Goal: Task Accomplishment & Management: Complete application form

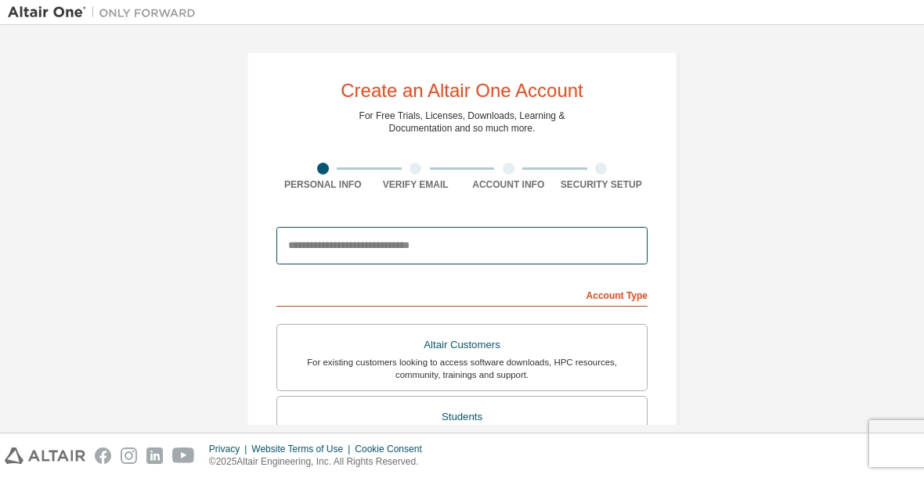
click at [316, 265] on input "email" at bounding box center [461, 246] width 371 height 38
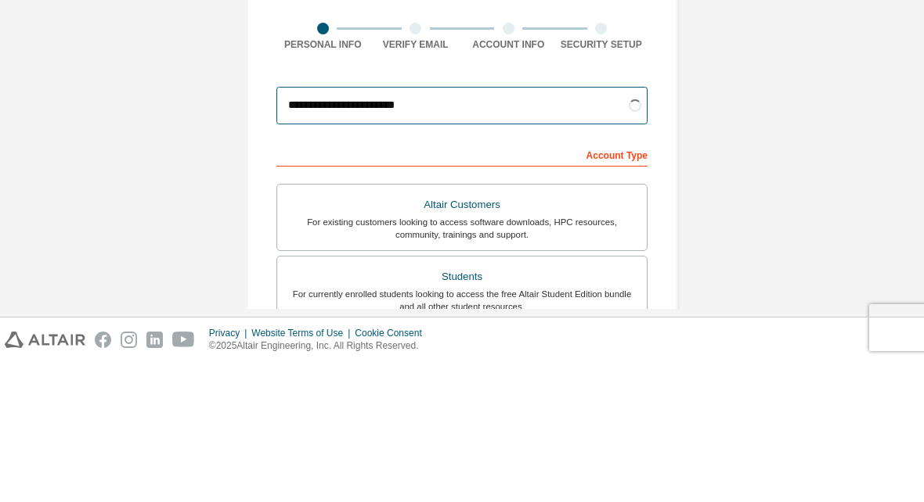
type input "**********"
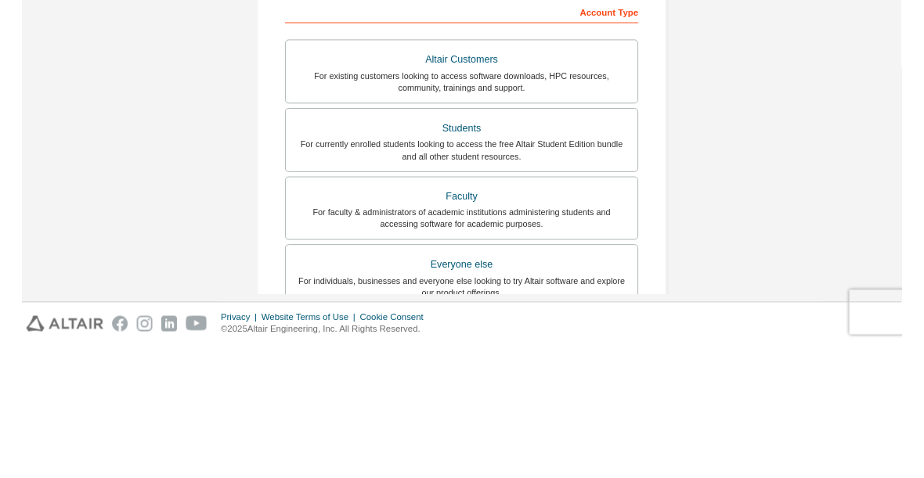
scroll to position [144, 0]
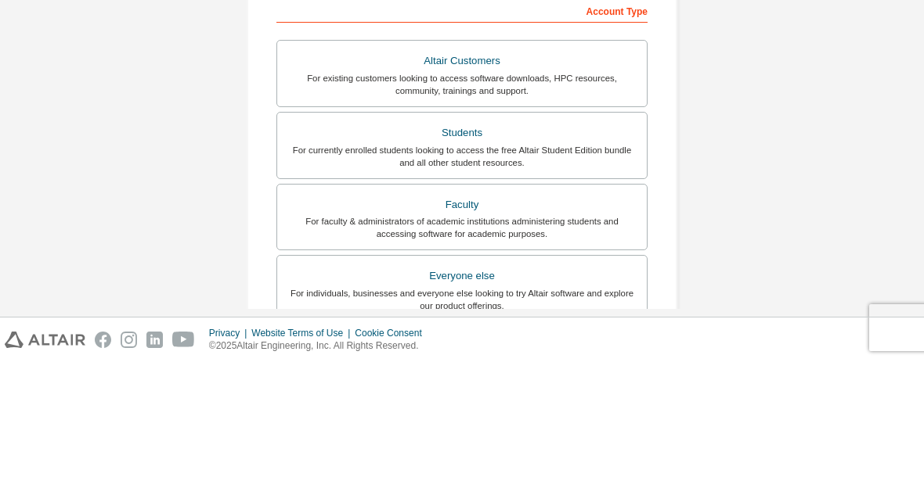
click at [607, 262] on div "Students" at bounding box center [461, 273] width 351 height 22
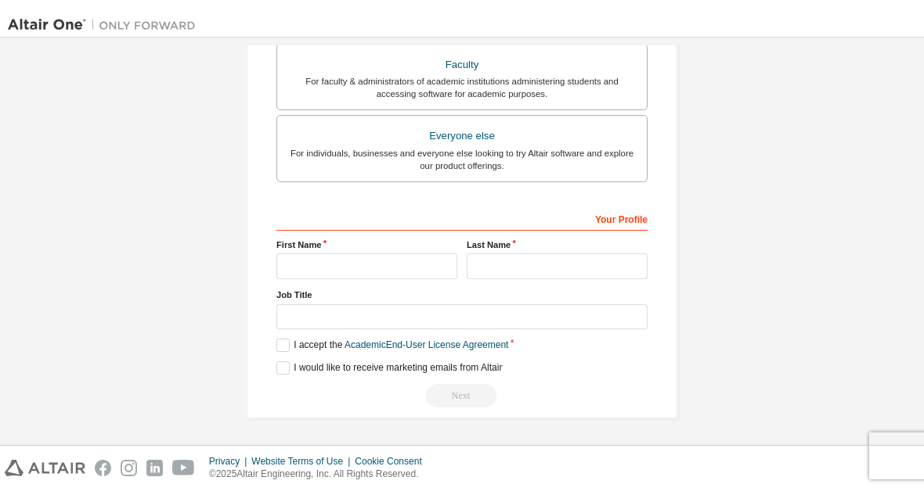
scroll to position [443, 0]
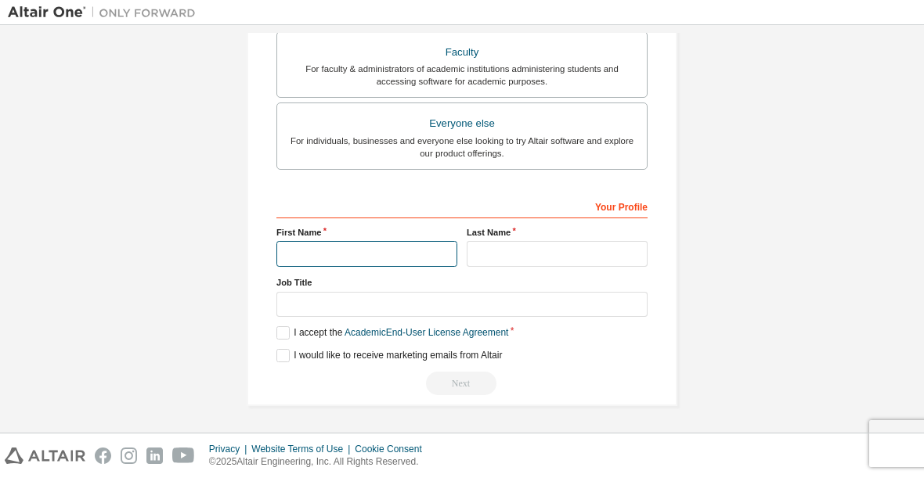
click at [302, 250] on input "text" at bounding box center [366, 254] width 181 height 26
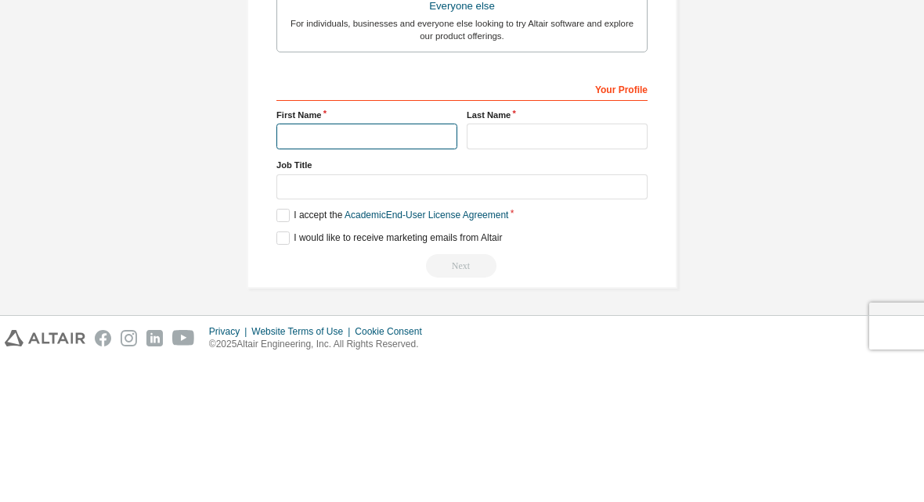
scroll to position [419, 0]
type input "**********"
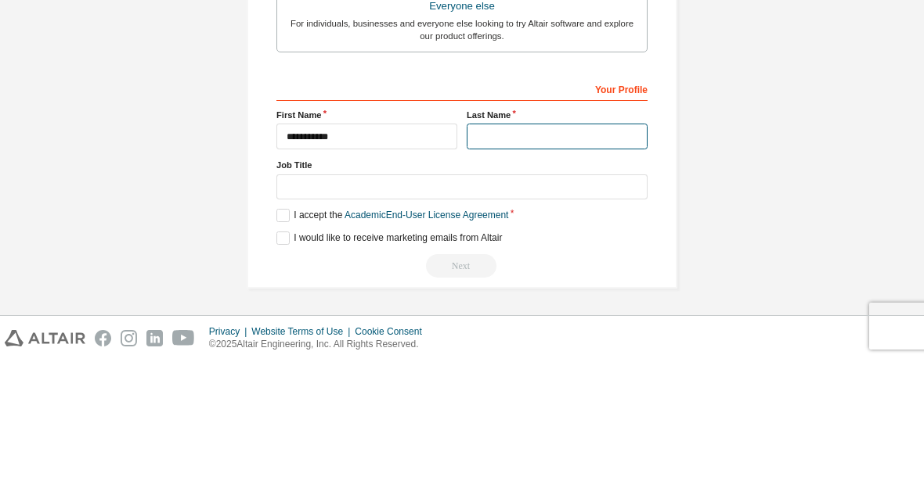
click at [504, 265] on input "text" at bounding box center [556, 278] width 181 height 26
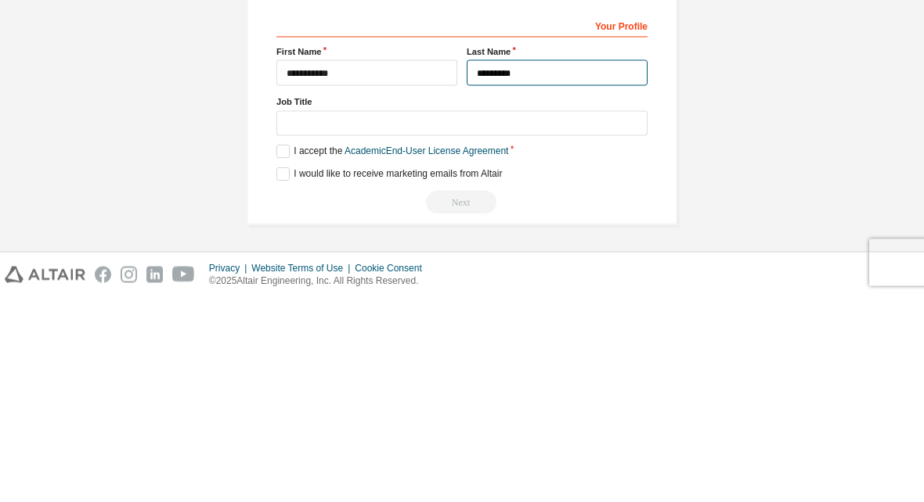
type input "********"
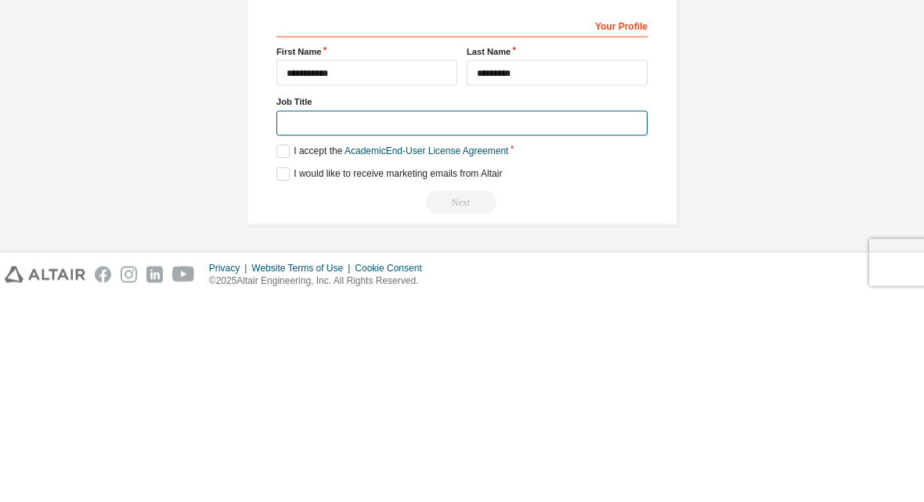
click at [298, 316] on input "text" at bounding box center [461, 329] width 371 height 26
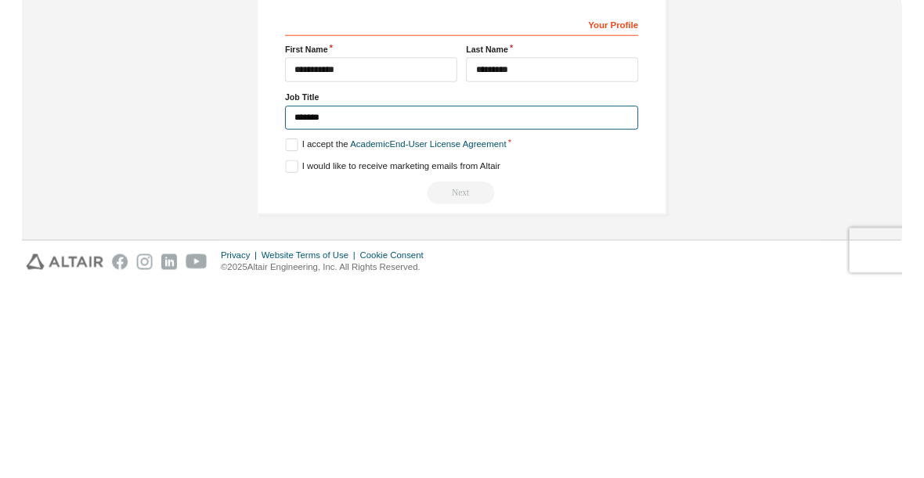
scroll to position [412, 0]
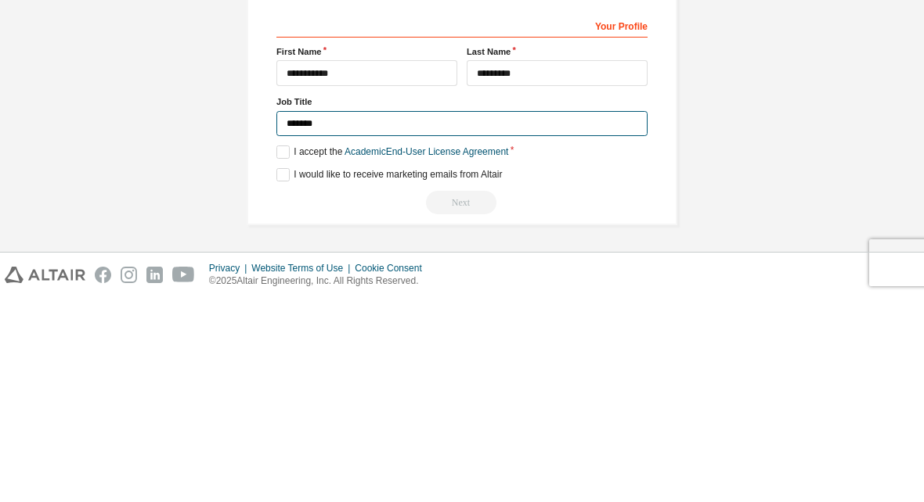
type input "*******"
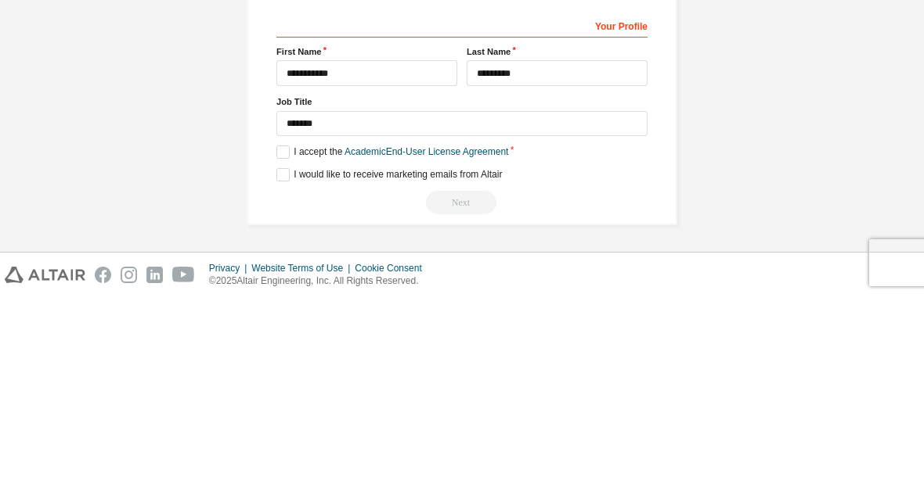
click at [270, 157] on div "**********" at bounding box center [462, 34] width 430 height 791
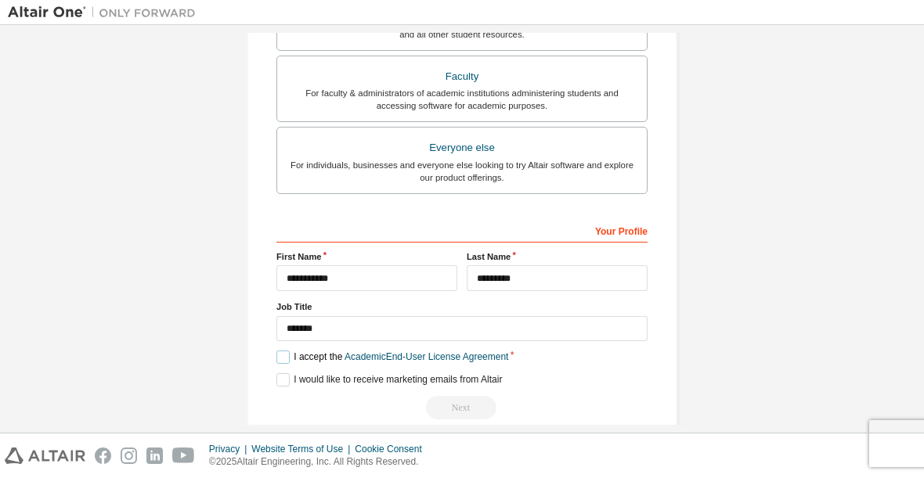
click at [276, 362] on label "I accept the Academic End-User License Agreement" at bounding box center [392, 357] width 232 height 13
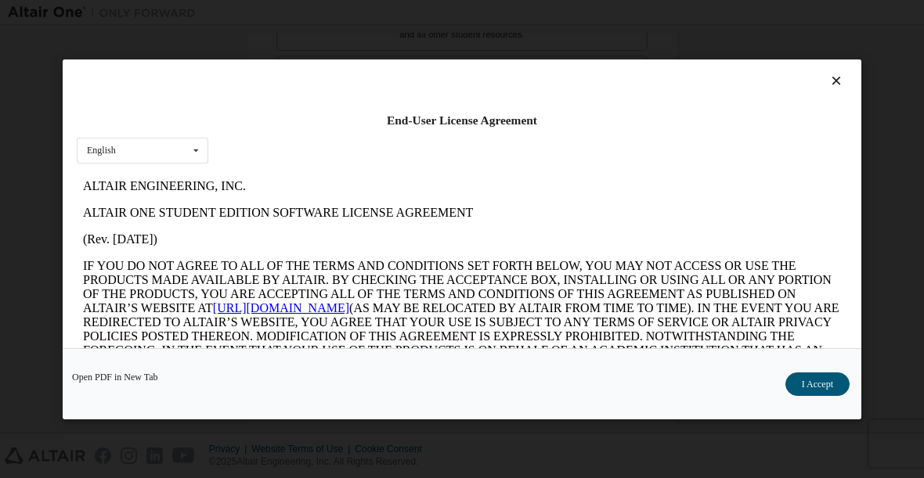
scroll to position [0, 0]
click at [180, 160] on div "English English" at bounding box center [142, 150] width 131 height 26
click at [181, 14] on div "End-User License Agreement English English Open PDF in [GEOGRAPHIC_DATA] I Acce…" at bounding box center [462, 239] width 924 height 478
click at [179, 23] on div "End-User License Agreement English English Open PDF in [GEOGRAPHIC_DATA] I Acce…" at bounding box center [462, 239] width 924 height 478
click at [823, 83] on div at bounding box center [462, 85] width 770 height 22
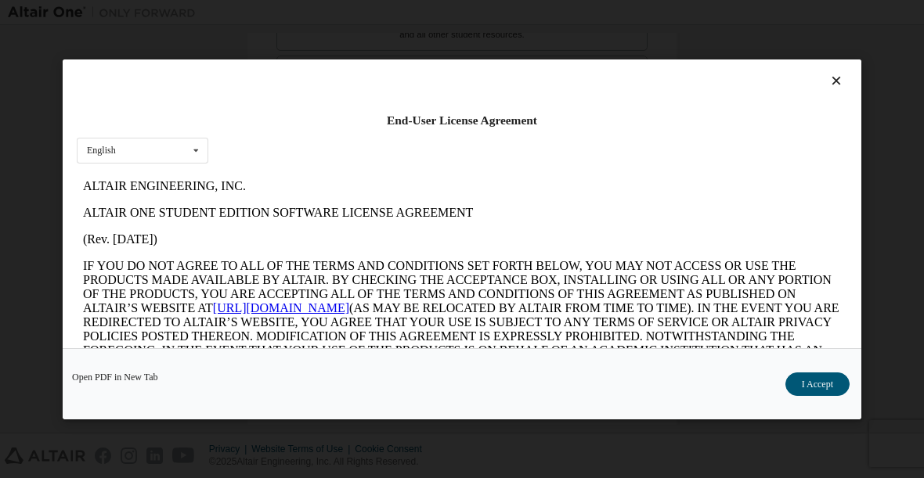
click at [833, 85] on icon at bounding box center [836, 81] width 16 height 14
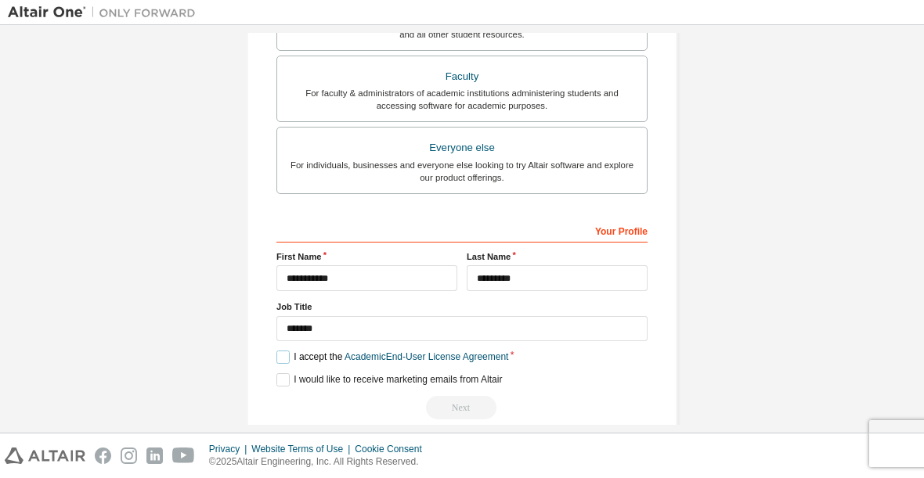
click at [292, 356] on label "I accept the Academic End-User License Agreement" at bounding box center [392, 357] width 232 height 13
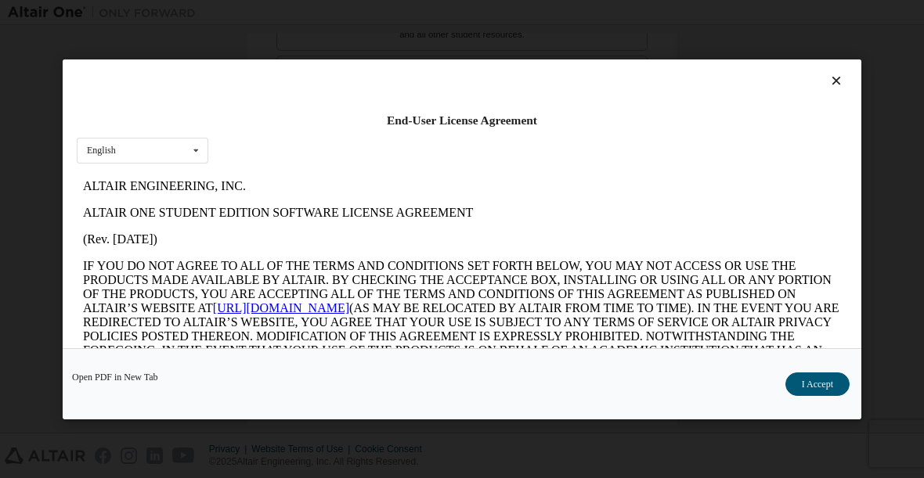
click at [837, 77] on icon at bounding box center [836, 81] width 16 height 14
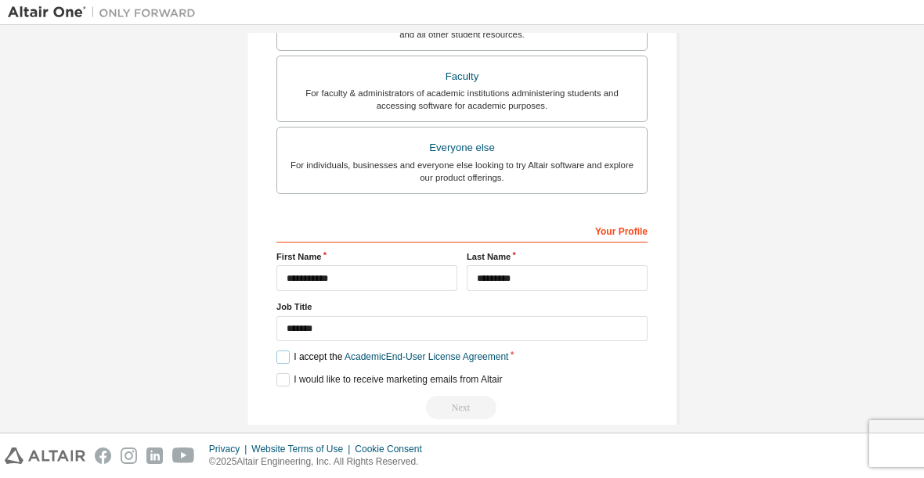
click at [279, 351] on label "I accept the Academic End-User License Agreement" at bounding box center [392, 357] width 232 height 13
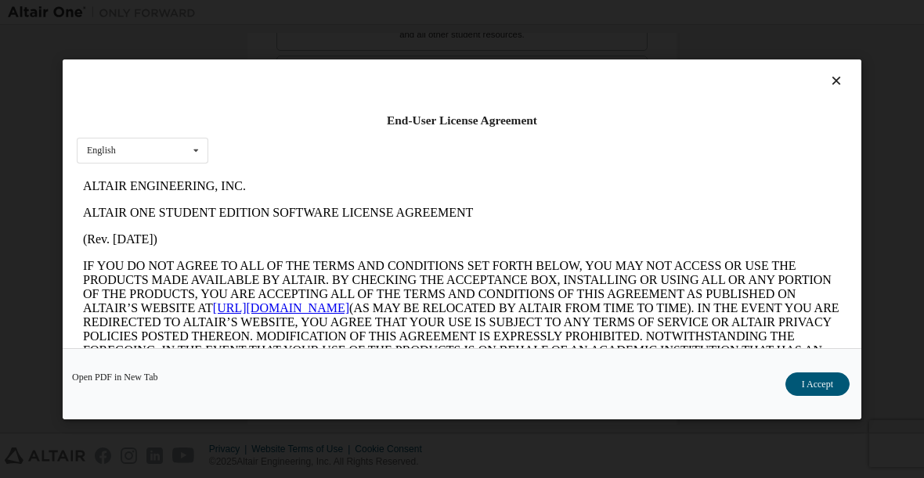
click at [830, 78] on icon at bounding box center [836, 81] width 16 height 14
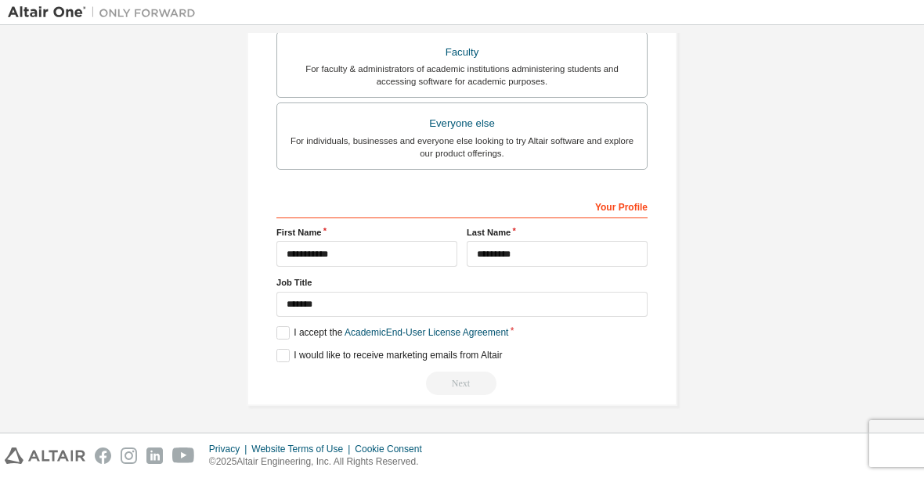
scroll to position [437, 0]
click at [291, 337] on label "I accept the Academic End-User License Agreement" at bounding box center [392, 332] width 232 height 13
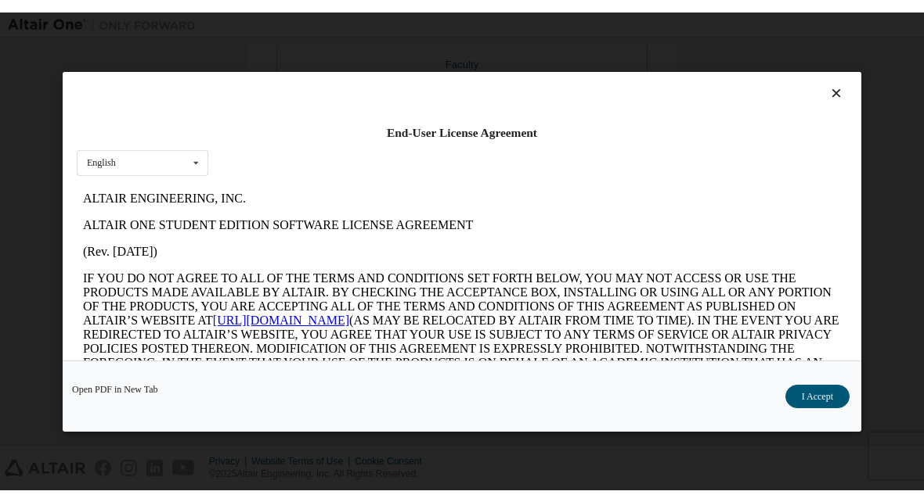
scroll to position [0, 0]
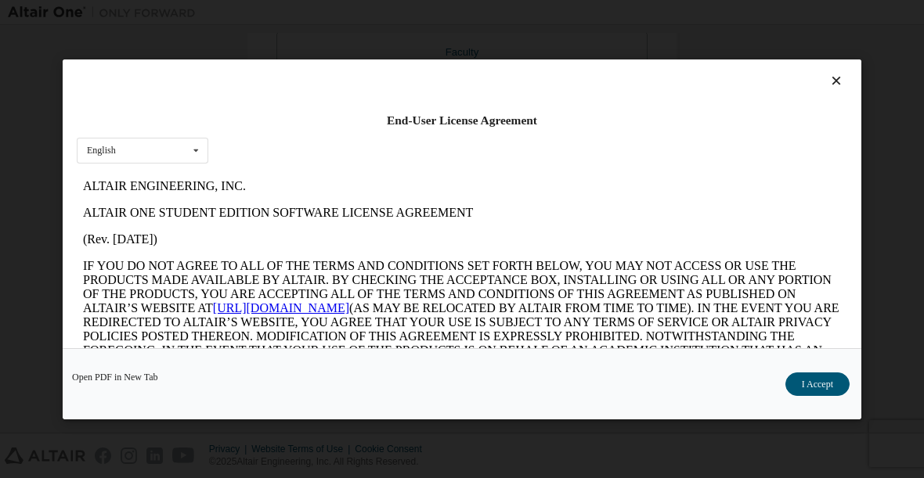
click at [828, 74] on icon at bounding box center [836, 81] width 16 height 14
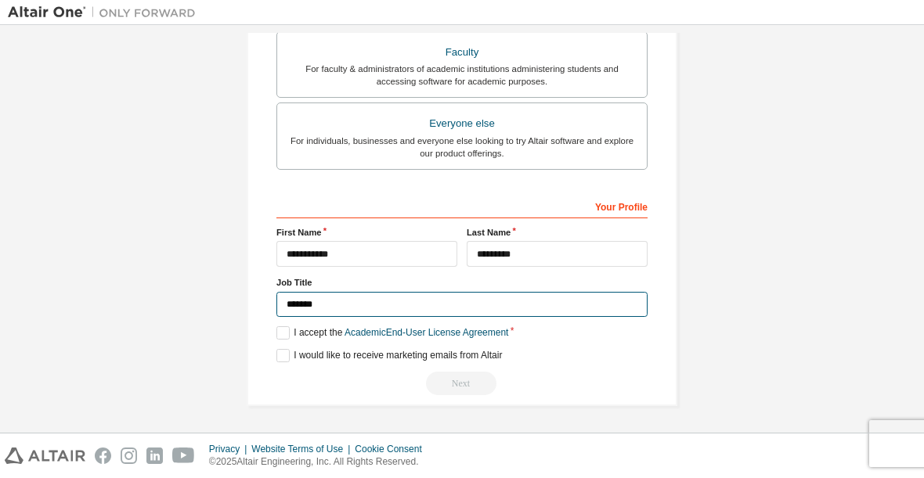
click at [285, 315] on input "*******" at bounding box center [461, 305] width 371 height 26
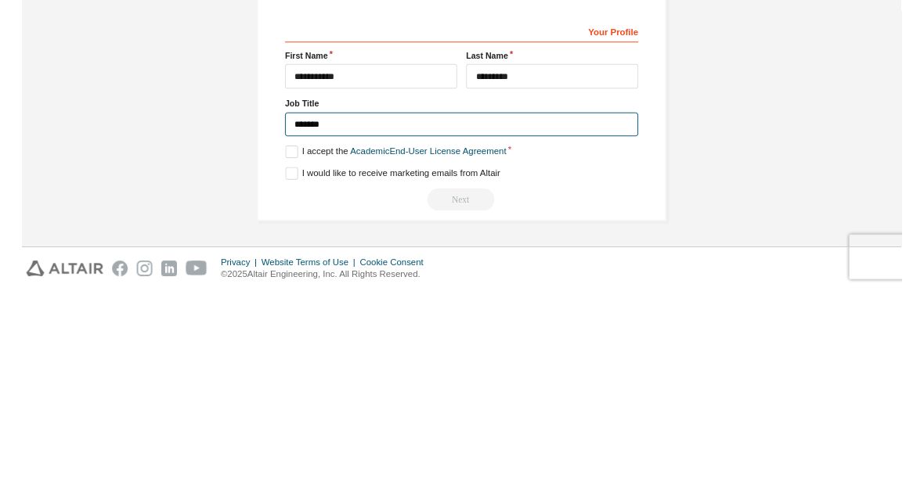
scroll to position [412, 0]
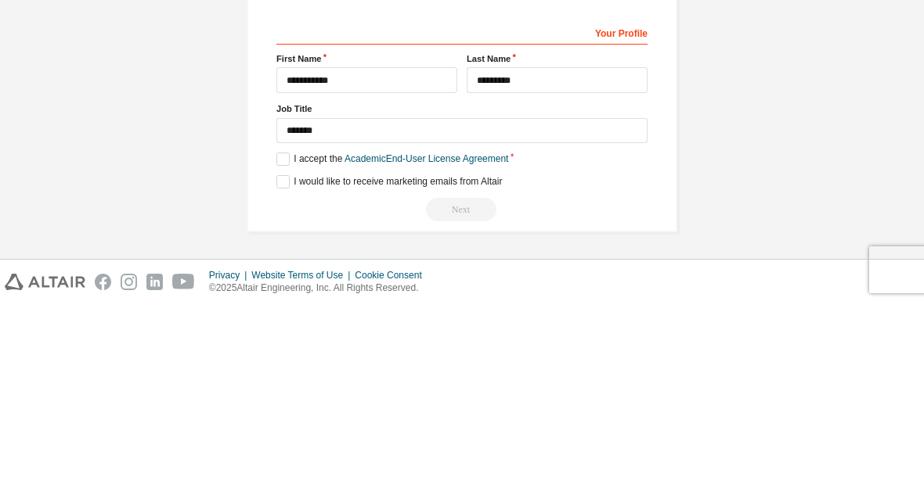
click at [702, 45] on div "**********" at bounding box center [462, 34] width 908 height 829
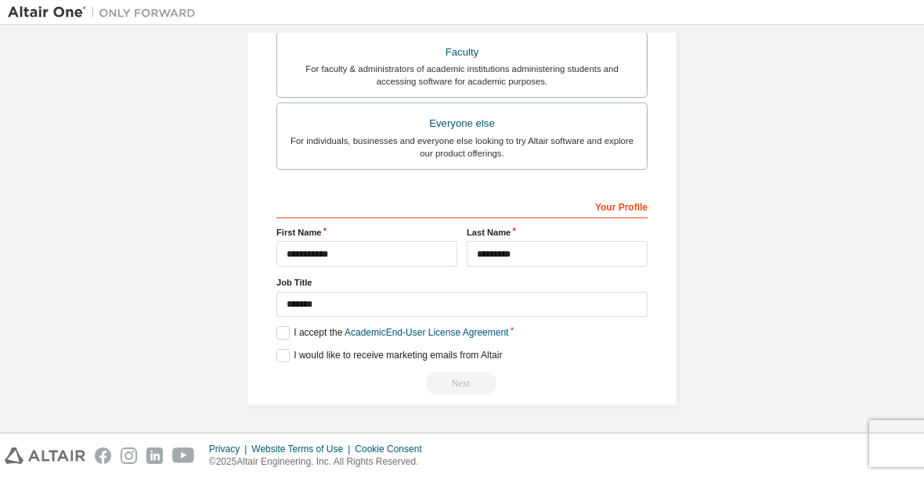
scroll to position [437, 0]
click at [276, 329] on label "I accept the Academic End-User License Agreement" at bounding box center [392, 332] width 232 height 13
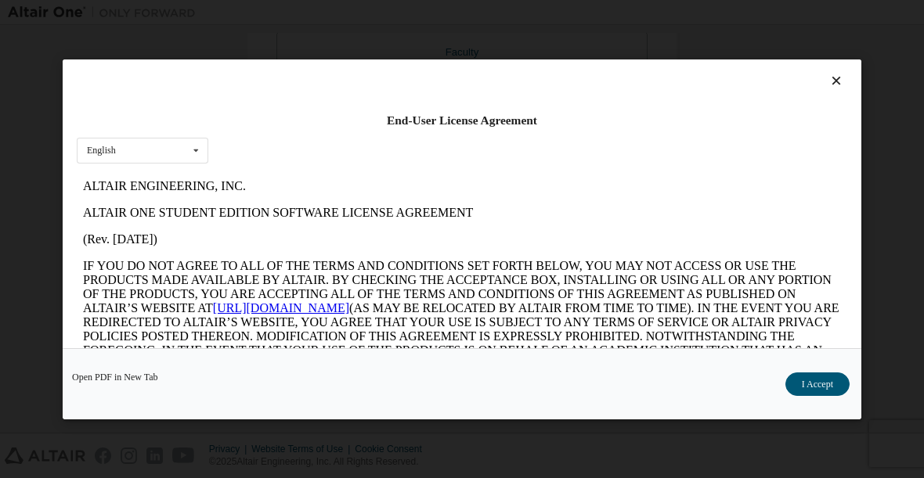
scroll to position [0, 0]
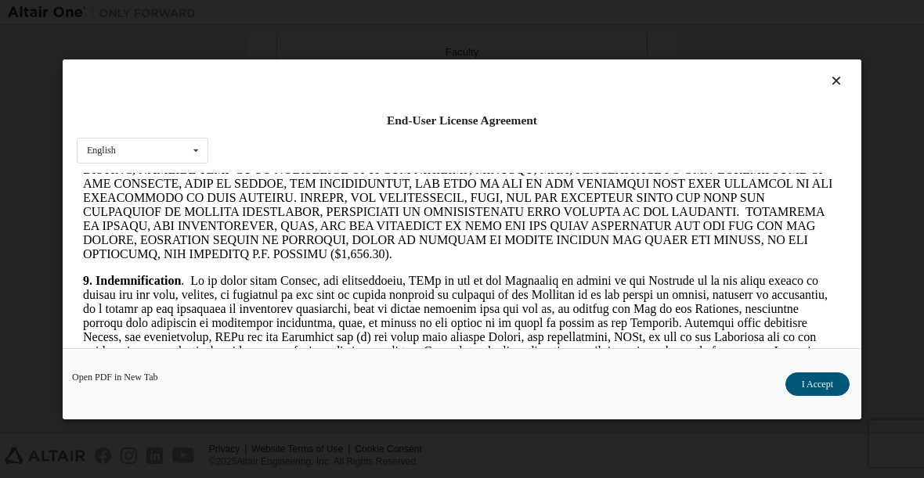
click at [790, 405] on div "Open PDF in New Tab I Accept" at bounding box center [462, 383] width 798 height 71
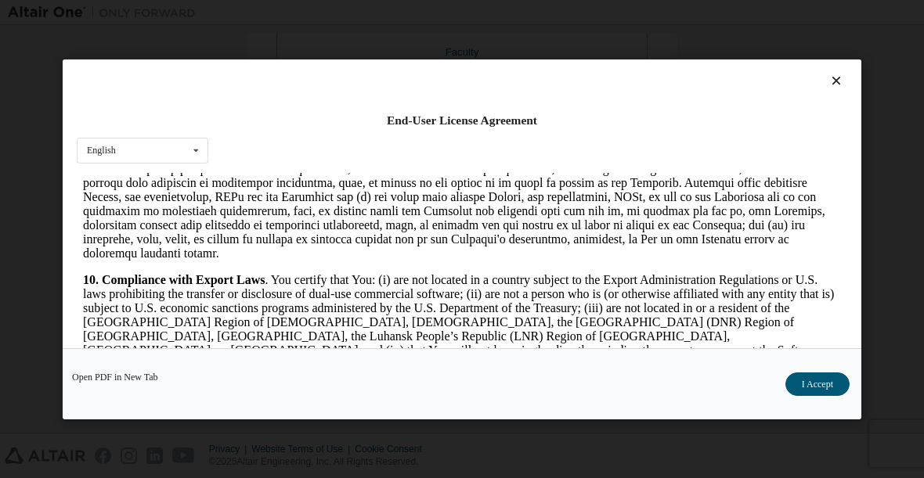
click at [789, 405] on div "Open PDF in New Tab I Accept" at bounding box center [462, 383] width 798 height 71
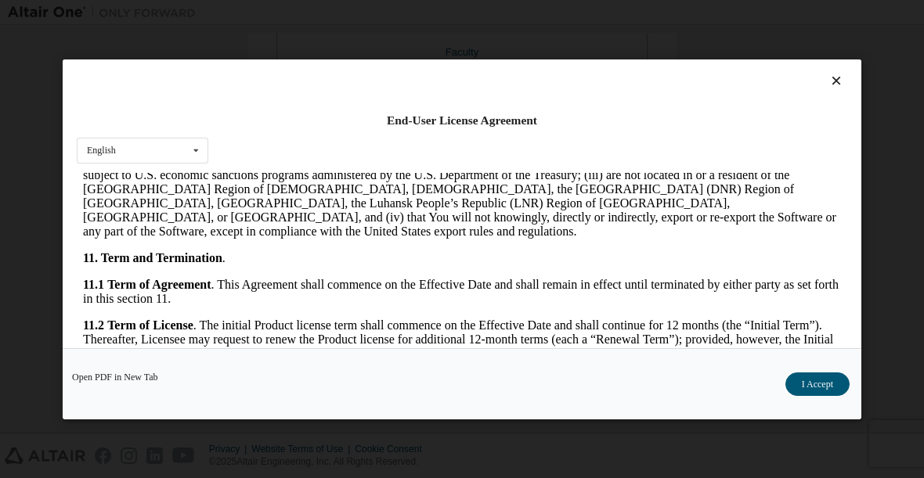
scroll to position [2215, 0]
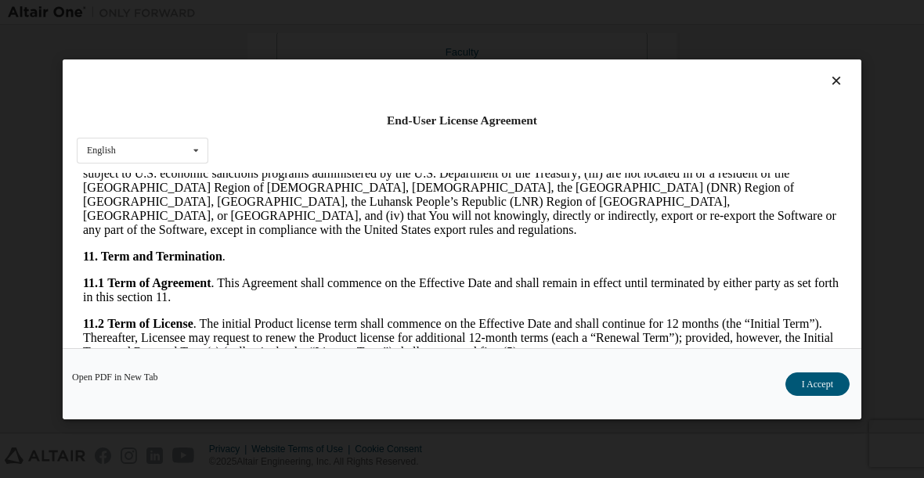
click at [828, 391] on button "I Accept" at bounding box center [817, 383] width 64 height 23
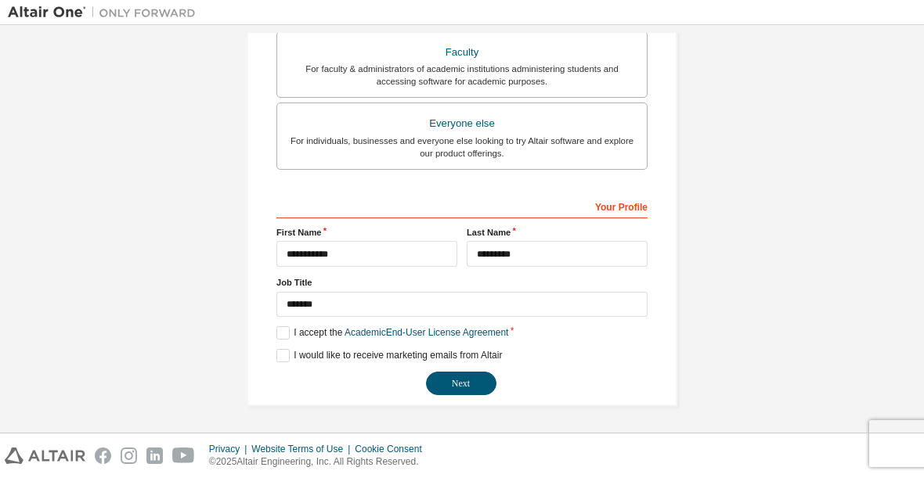
scroll to position [437, 0]
click at [465, 382] on button "Next" at bounding box center [461, 383] width 70 height 23
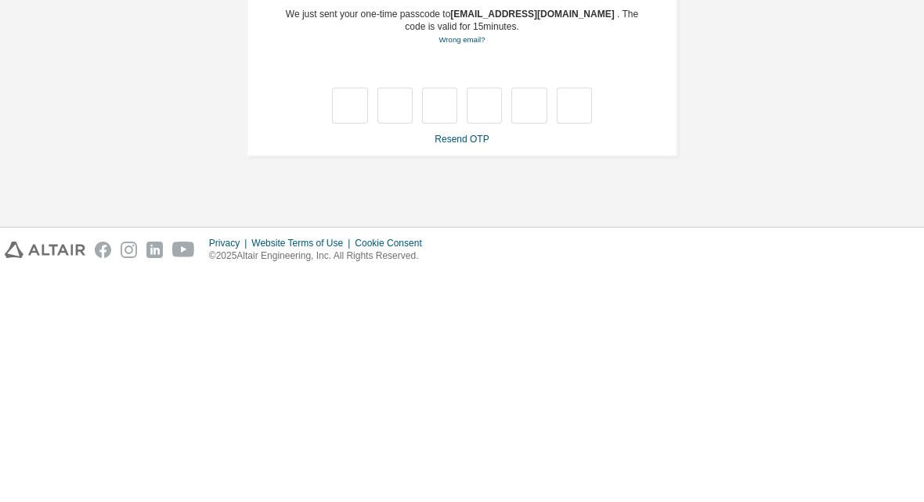
click at [441, 364] on link "Resend OTP" at bounding box center [461, 369] width 54 height 11
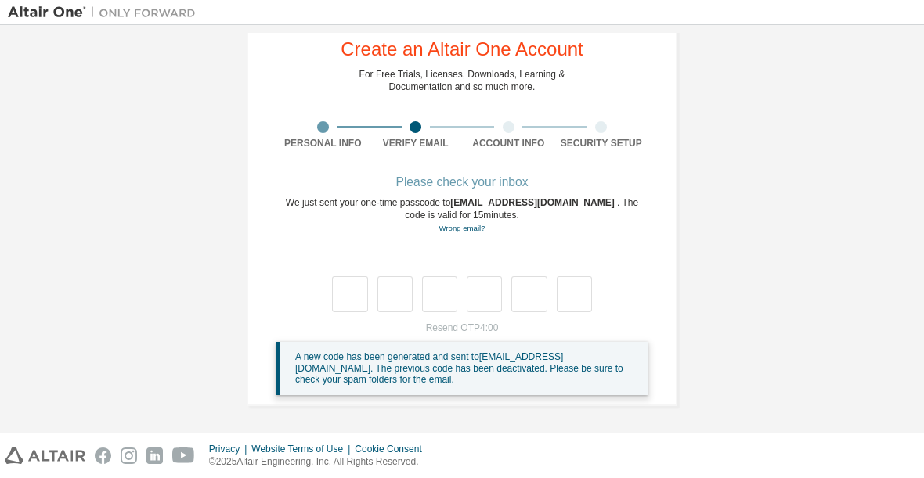
scroll to position [41, 0]
click at [480, 328] on link "Resend OTP" at bounding box center [461, 328] width 54 height 11
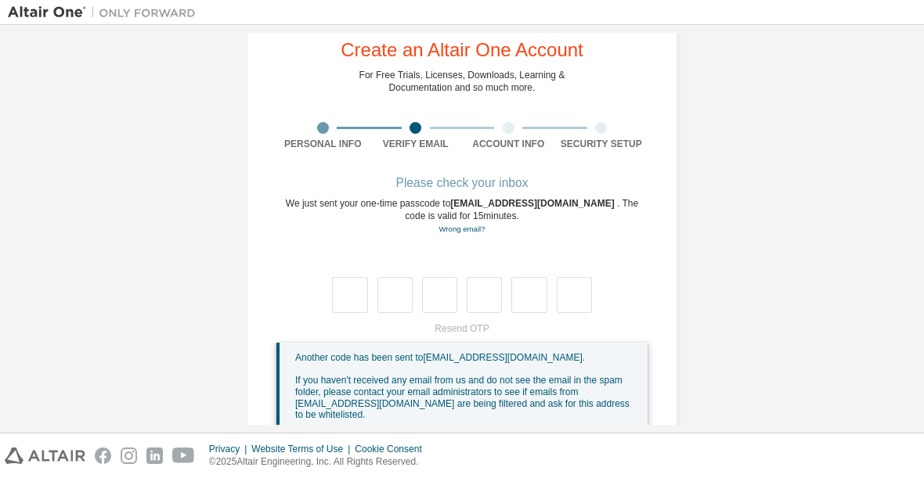
click at [459, 229] on link "Wrong email?" at bounding box center [461, 229] width 46 height 9
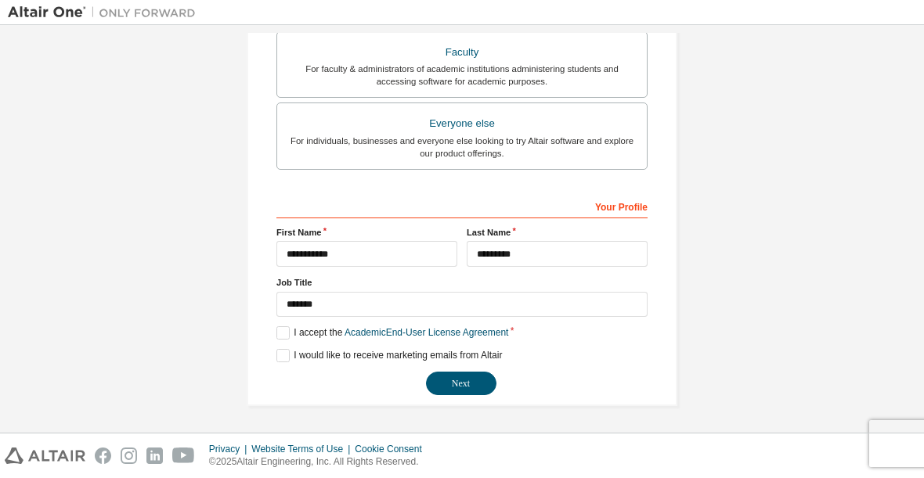
scroll to position [437, 0]
click at [435, 391] on button "Next" at bounding box center [461, 383] width 70 height 23
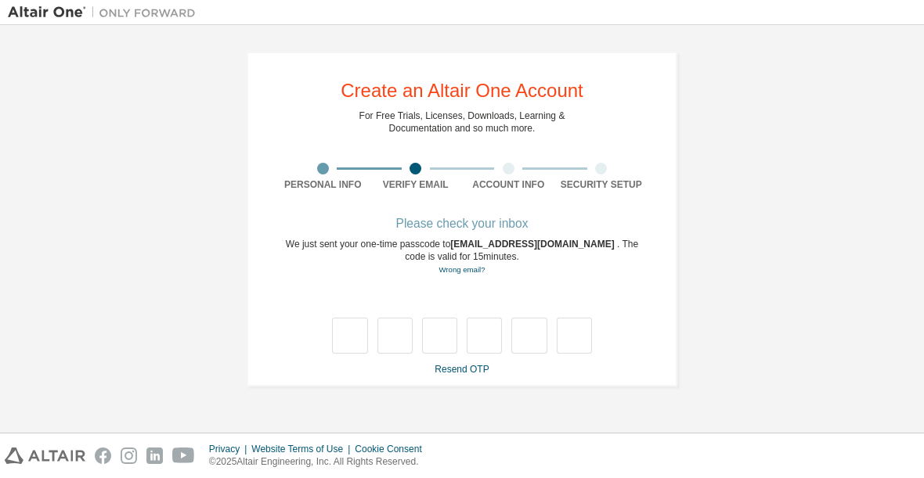
scroll to position [0, 0]
click at [442, 374] on link "Resend OTP" at bounding box center [461, 369] width 54 height 11
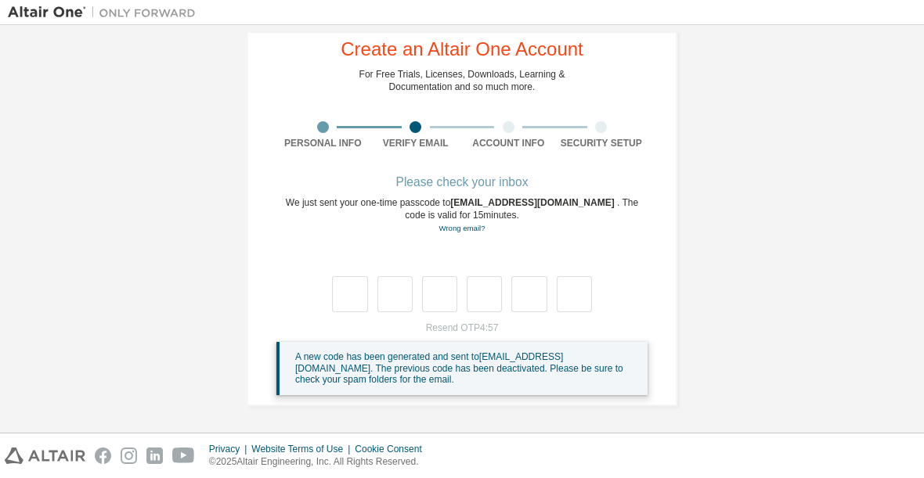
scroll to position [41, 0]
